Goal: Transaction & Acquisition: Purchase product/service

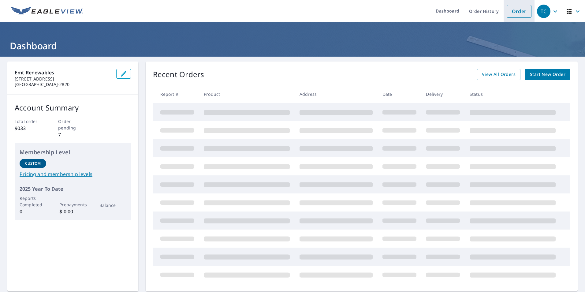
click at [506, 14] on link "Order" at bounding box center [518, 11] width 25 height 13
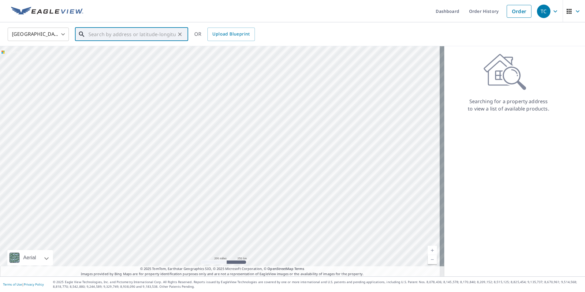
paste input "[STREET_ADDRESS][PERSON_NAME]"
click at [139, 54] on span "[STREET_ADDRESS][PERSON_NAME]" at bounding box center [135, 51] width 96 height 7
type input "[STREET_ADDRESS][PERSON_NAME]"
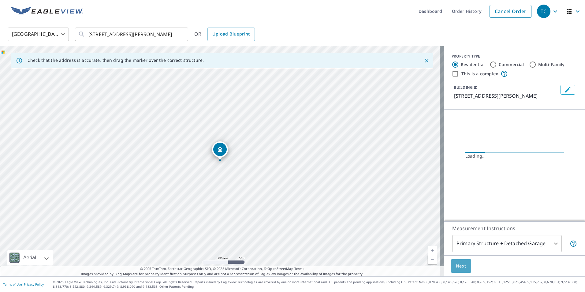
click at [456, 262] on span "Next" at bounding box center [461, 266] width 10 height 8
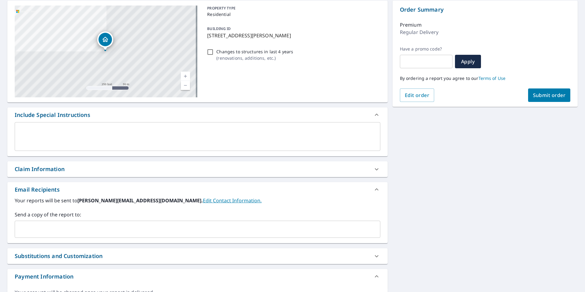
scroll to position [61, 0]
click at [72, 220] on div "Send a copy of the report to: ​" at bounding box center [197, 223] width 365 height 27
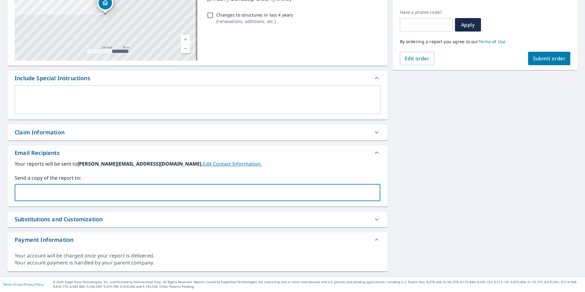
click at [54, 195] on input "text" at bounding box center [192, 192] width 351 height 12
type input "[PERSON_NAME][EMAIL_ADDRESS][DOMAIN_NAME]"
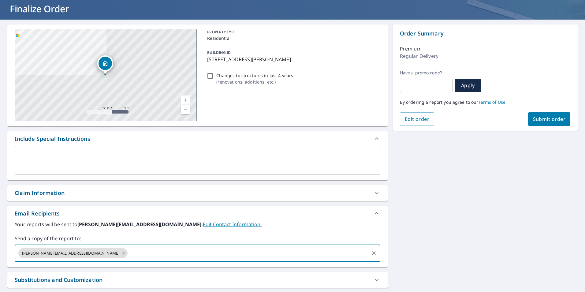
scroll to position [36, 0]
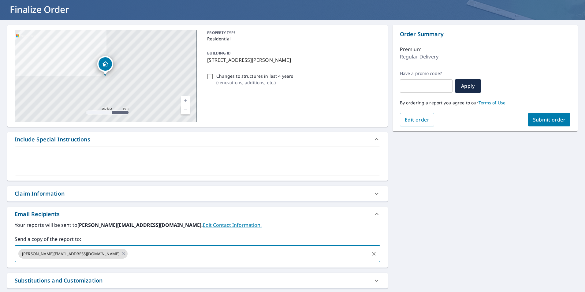
click at [552, 116] on button "Submit order" at bounding box center [549, 119] width 42 height 13
